Goal: Transaction & Acquisition: Purchase product/service

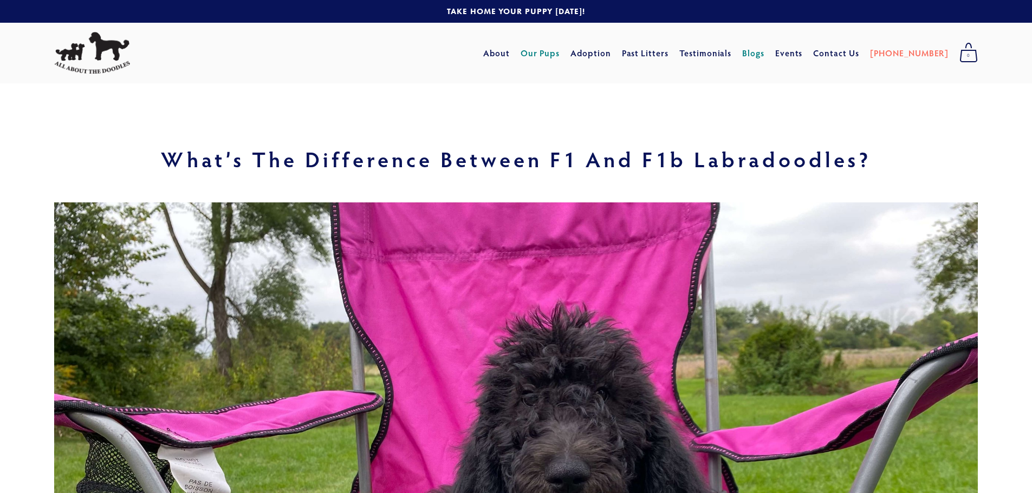
click at [560, 51] on link "Our Pups" at bounding box center [541, 53] width 40 height 20
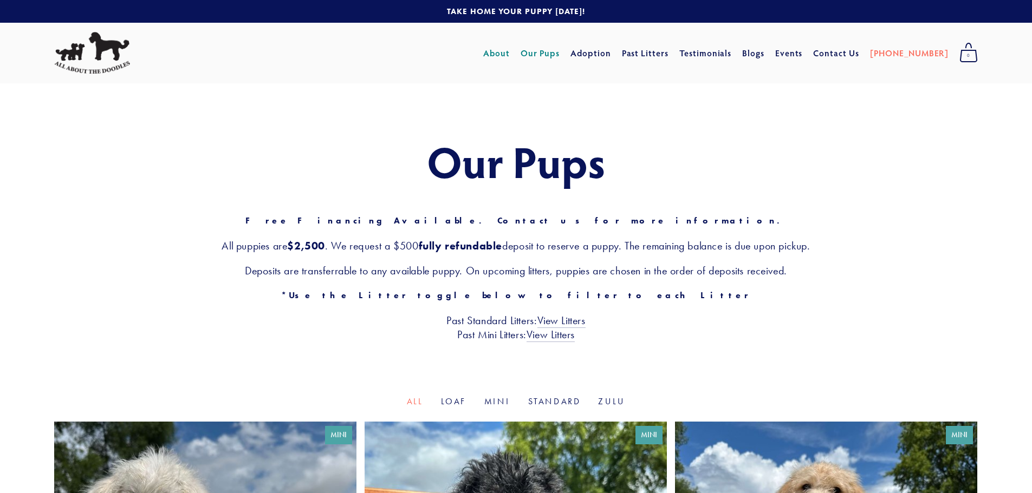
click at [510, 57] on link "About" at bounding box center [496, 53] width 27 height 20
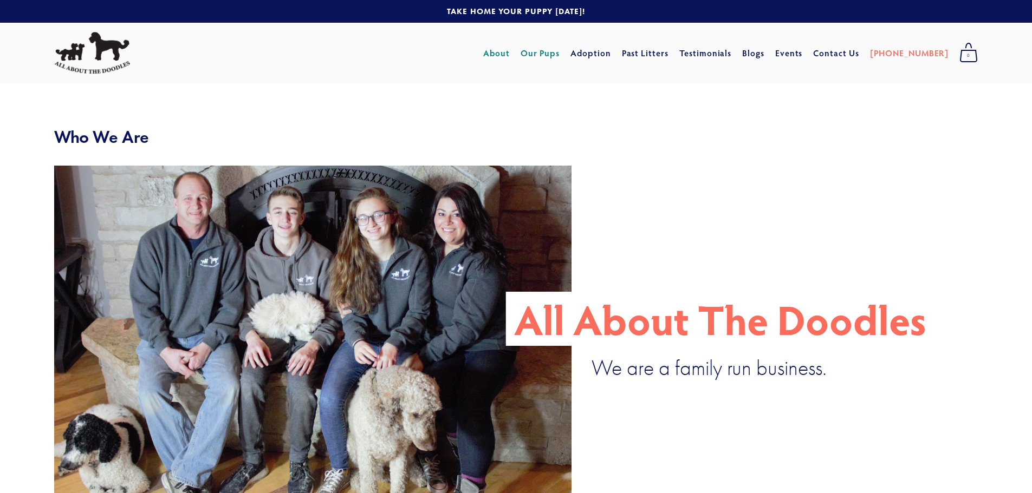
click at [560, 50] on link "Our Pups" at bounding box center [541, 53] width 40 height 20
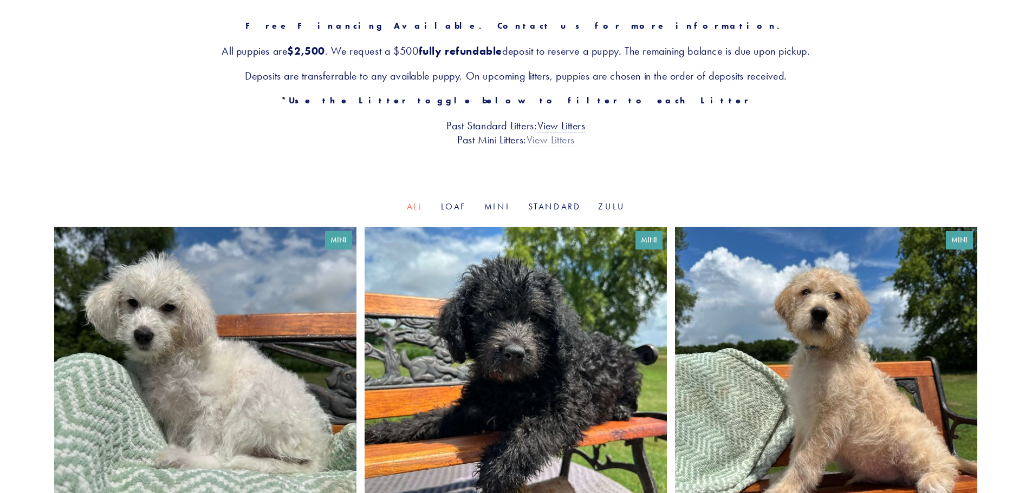
scroll to position [199, 0]
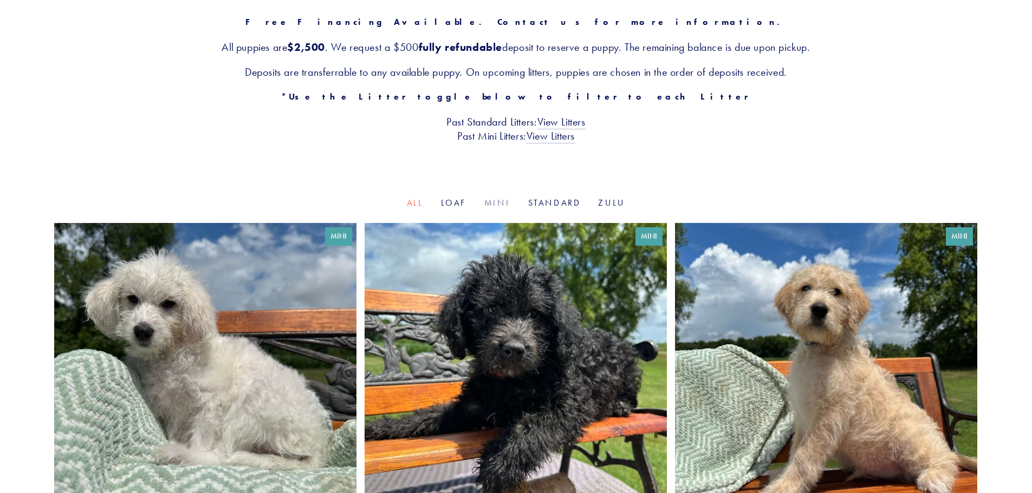
click at [497, 203] on link "Mini" at bounding box center [497, 203] width 27 height 10
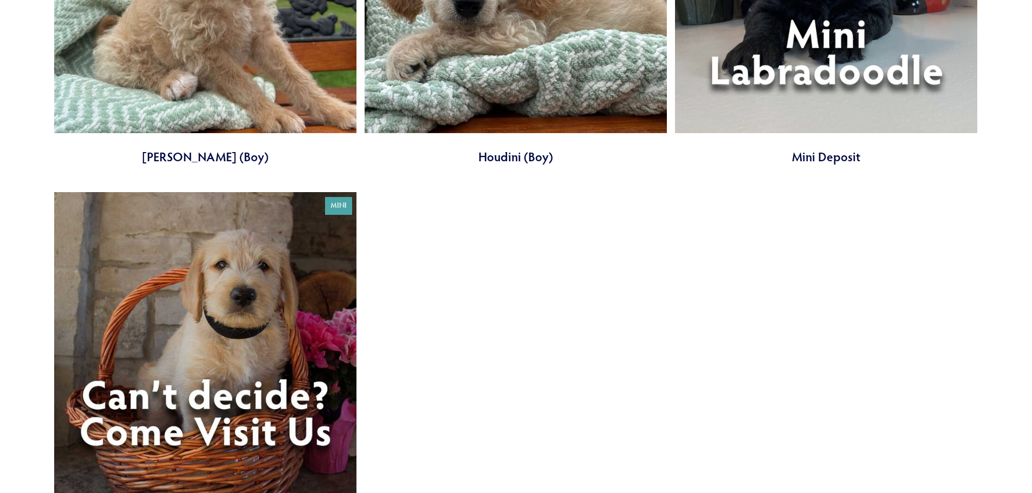
scroll to position [1391, 0]
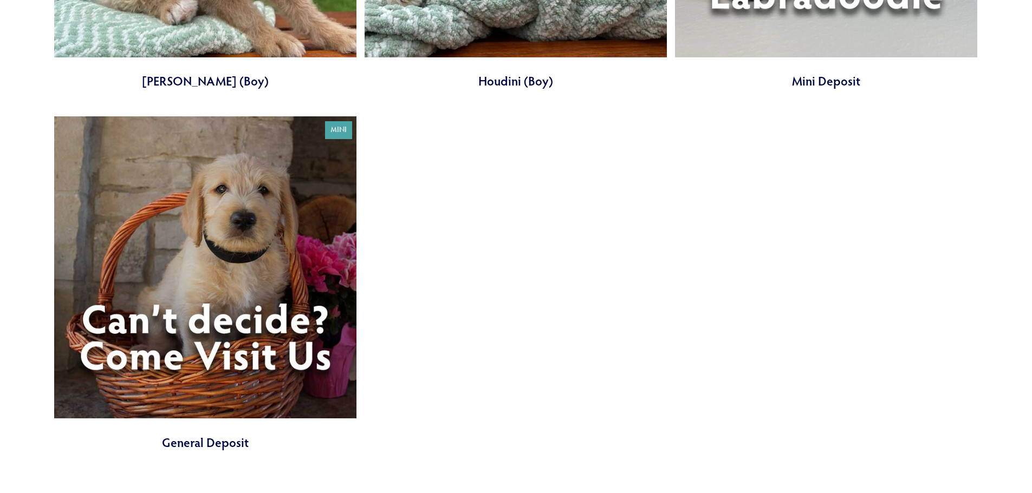
click at [190, 326] on link at bounding box center [205, 283] width 302 height 335
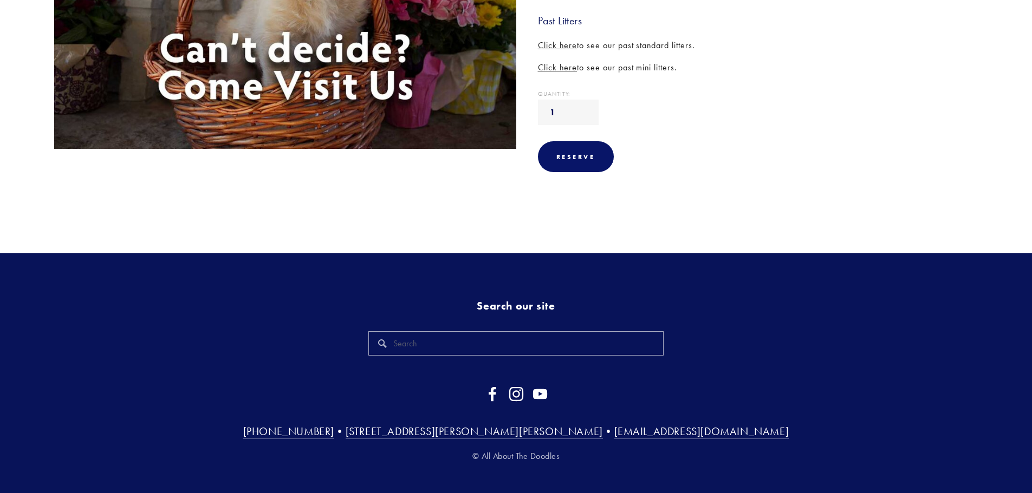
scroll to position [138, 0]
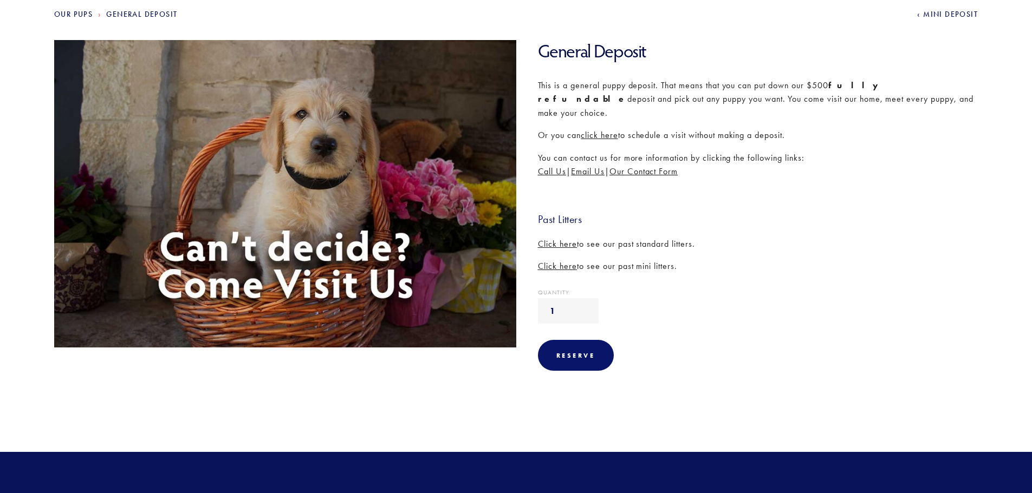
click at [595, 130] on span "click here" at bounding box center [599, 135] width 37 height 10
